Goal: Task Accomplishment & Management: Manage account settings

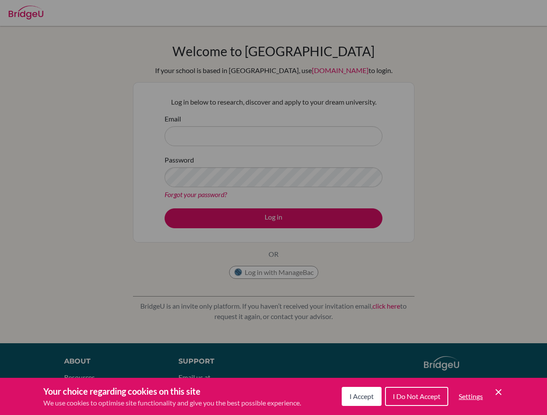
click at [360, 397] on span "I Accept" at bounding box center [361, 397] width 24 height 8
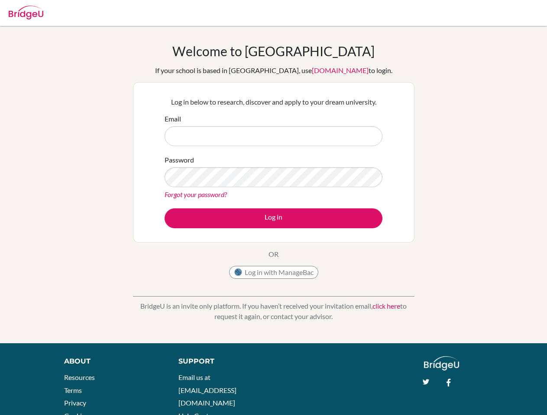
click at [415, 397] on div "Support Email us at [EMAIL_ADDRESS][DOMAIN_NAME] Help Center" at bounding box center [291, 392] width 252 height 71
click at [470, 397] on div "About Resources Terms Privacy Cookies Acknowledgements Support Email us at [EMA…" at bounding box center [273, 399] width 547 height 84
click at [498, 393] on div "About Resources Terms Privacy Cookies Acknowledgements Support Email us at [EMA…" at bounding box center [273, 399] width 547 height 84
